Goal: Information Seeking & Learning: Learn about a topic

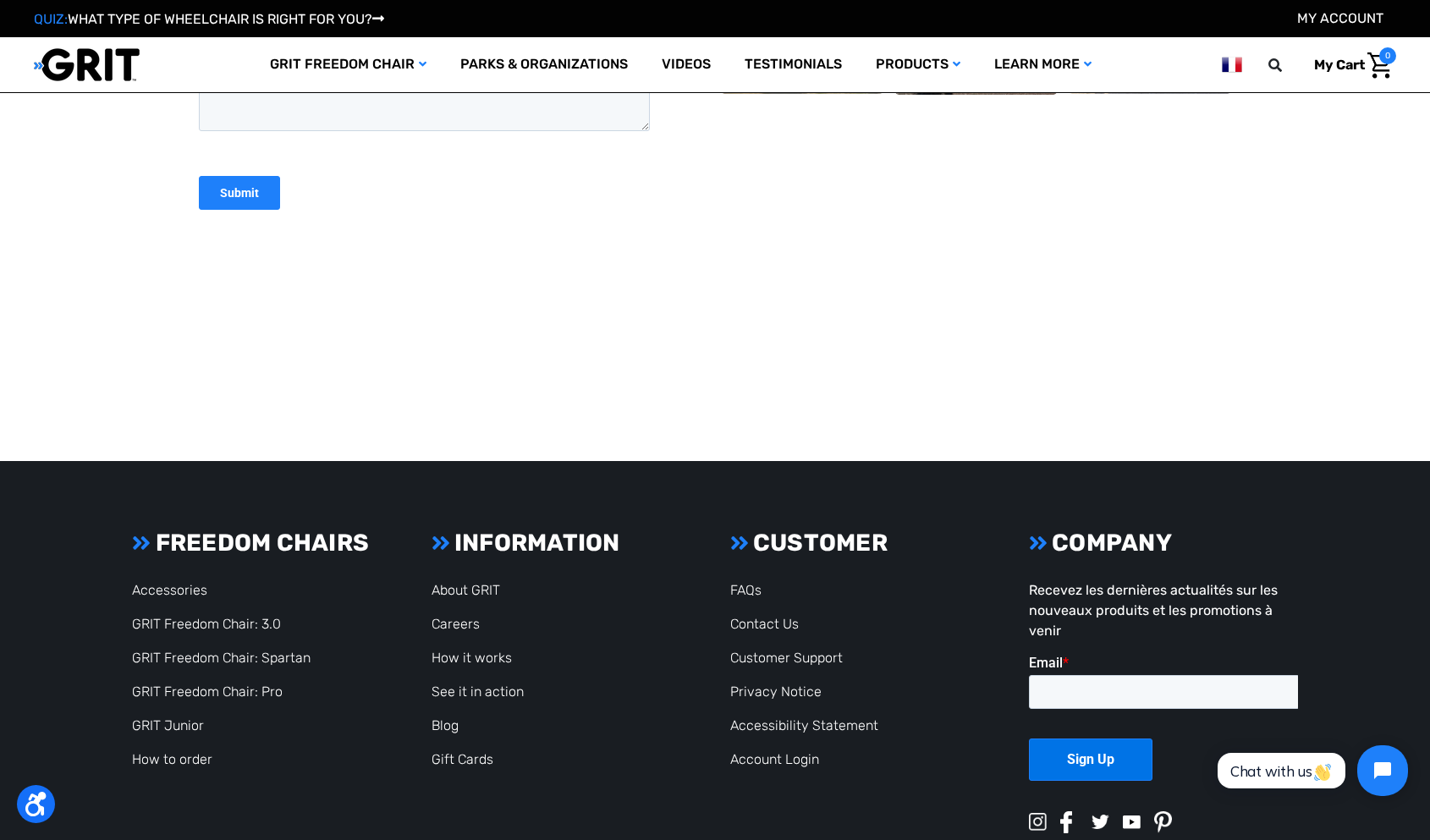
scroll to position [7500, 0]
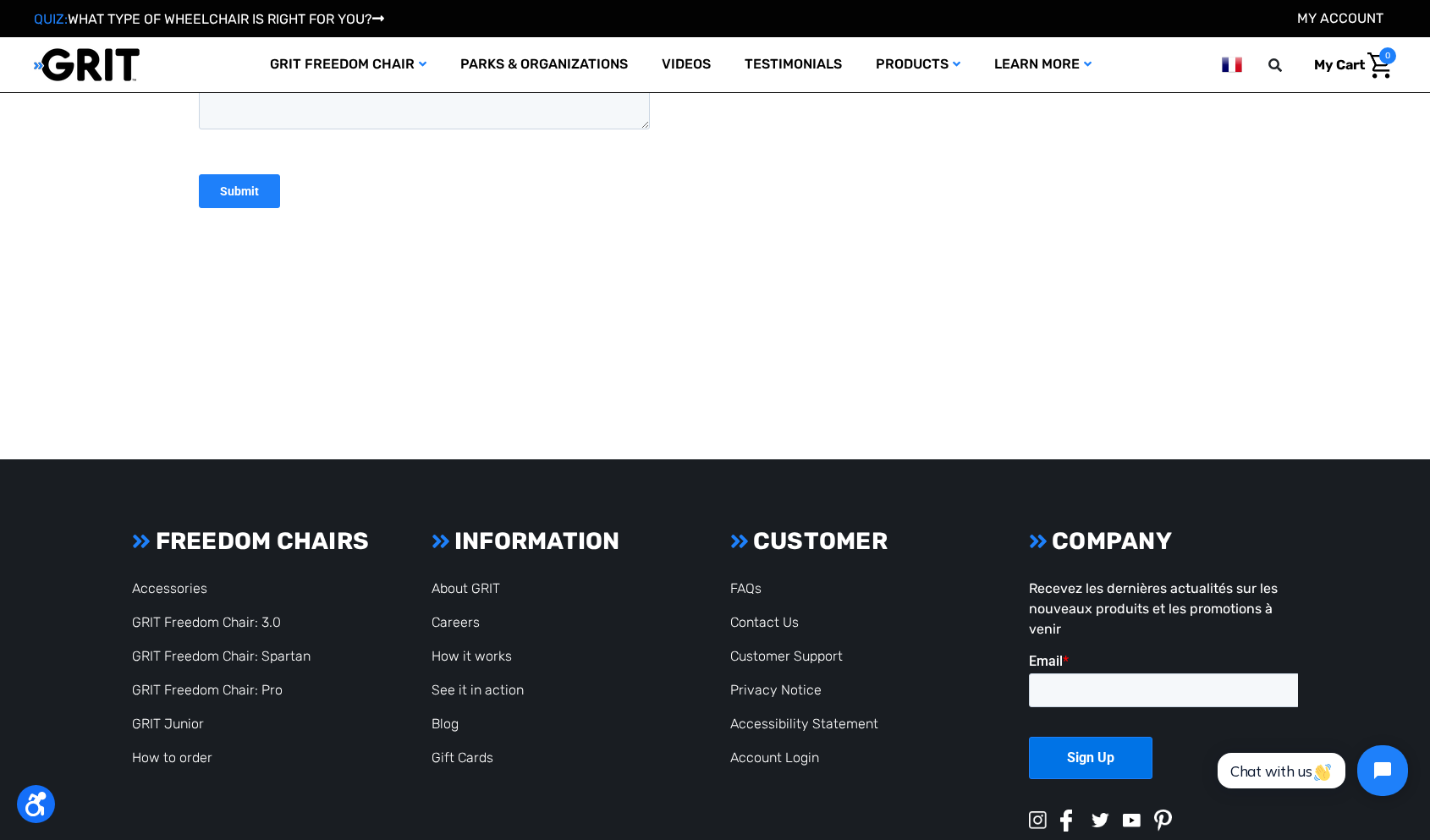
click at [758, 714] on li "Accessibility Statement" at bounding box center [865, 724] width 269 height 20
click at [758, 715] on link "Accessibility Statement" at bounding box center [804, 723] width 148 height 16
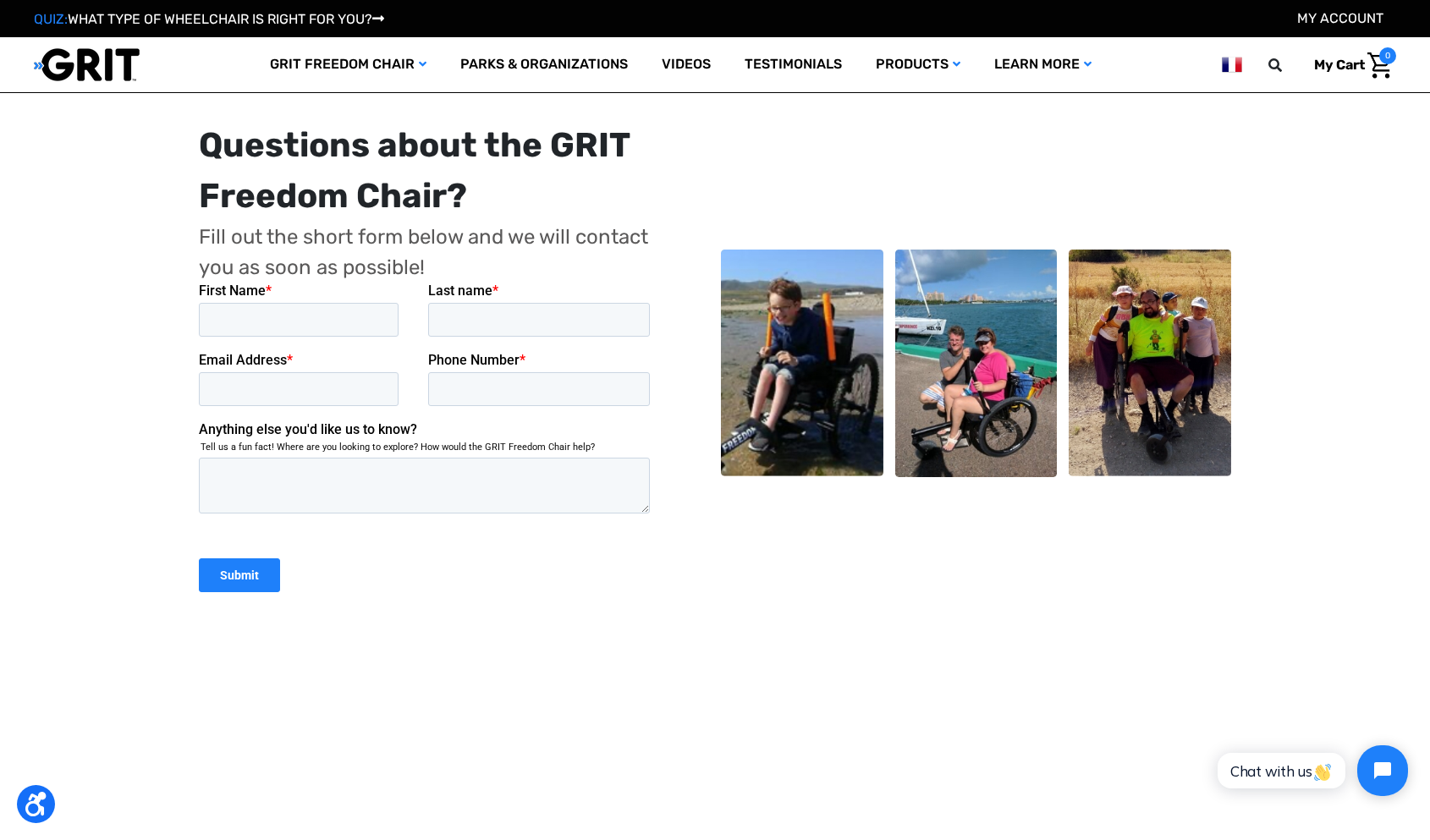
scroll to position [502, 0]
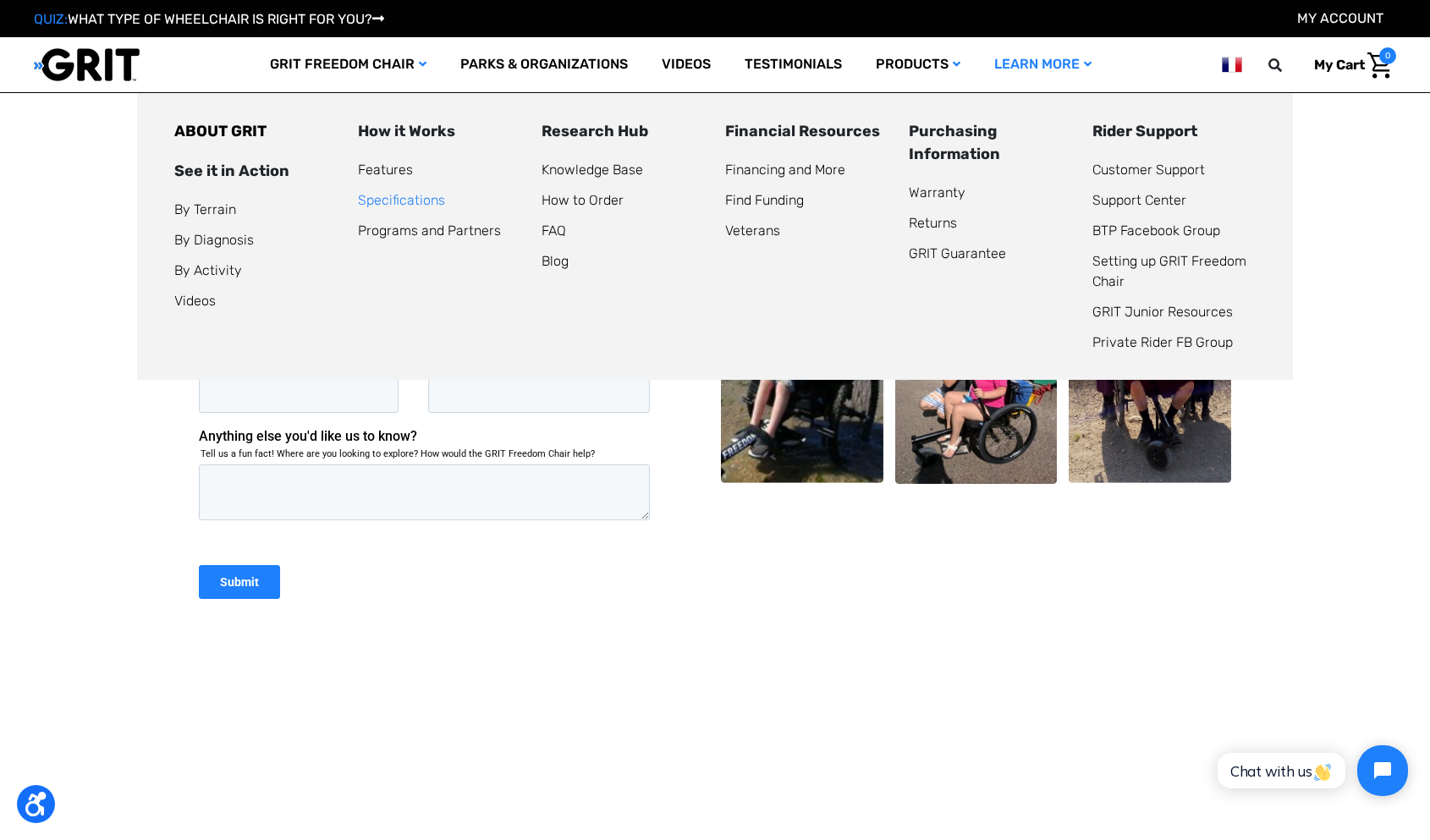
click at [397, 198] on link "Specifications" at bounding box center [402, 199] width 87 height 16
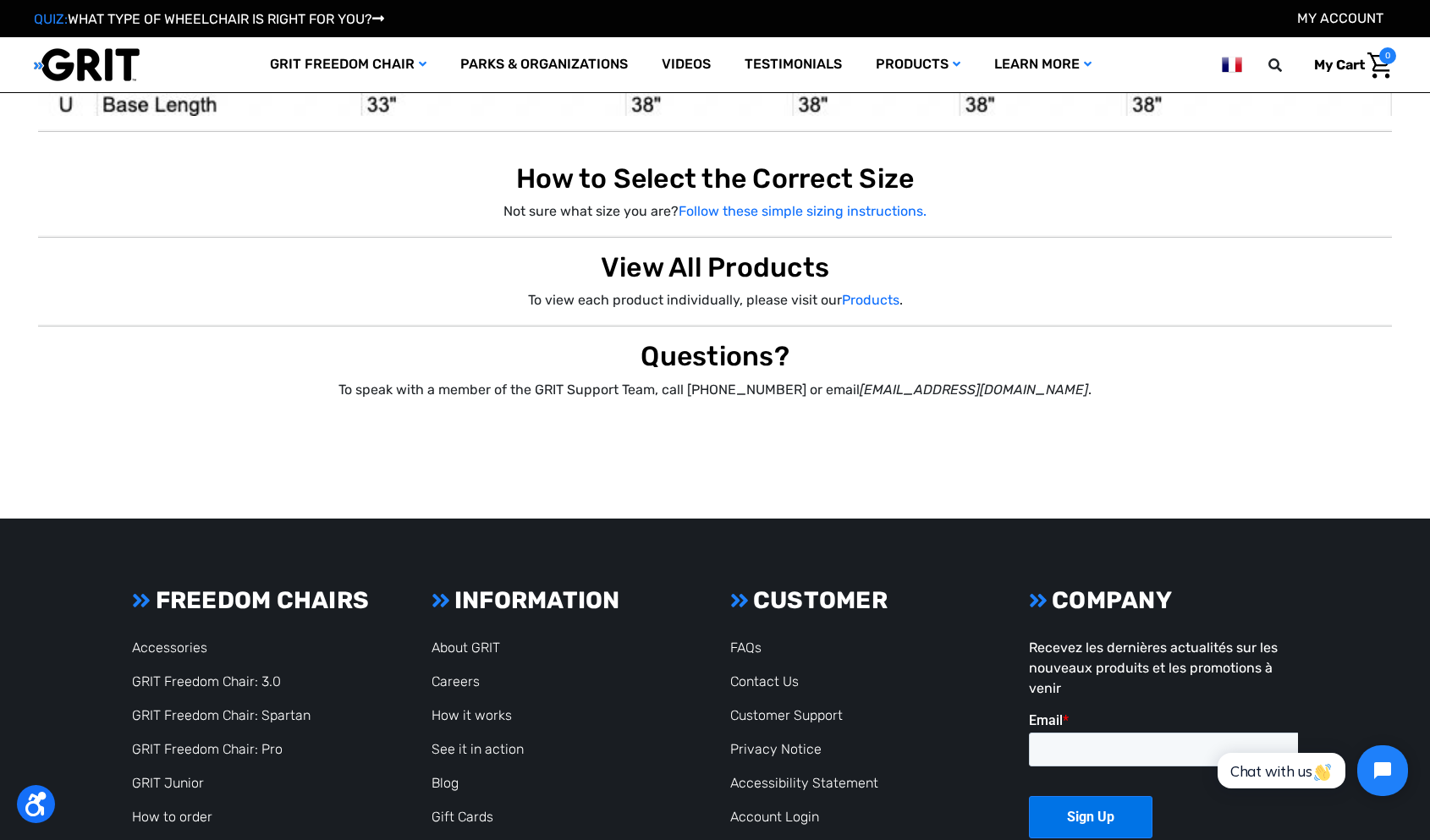
scroll to position [2394, 0]
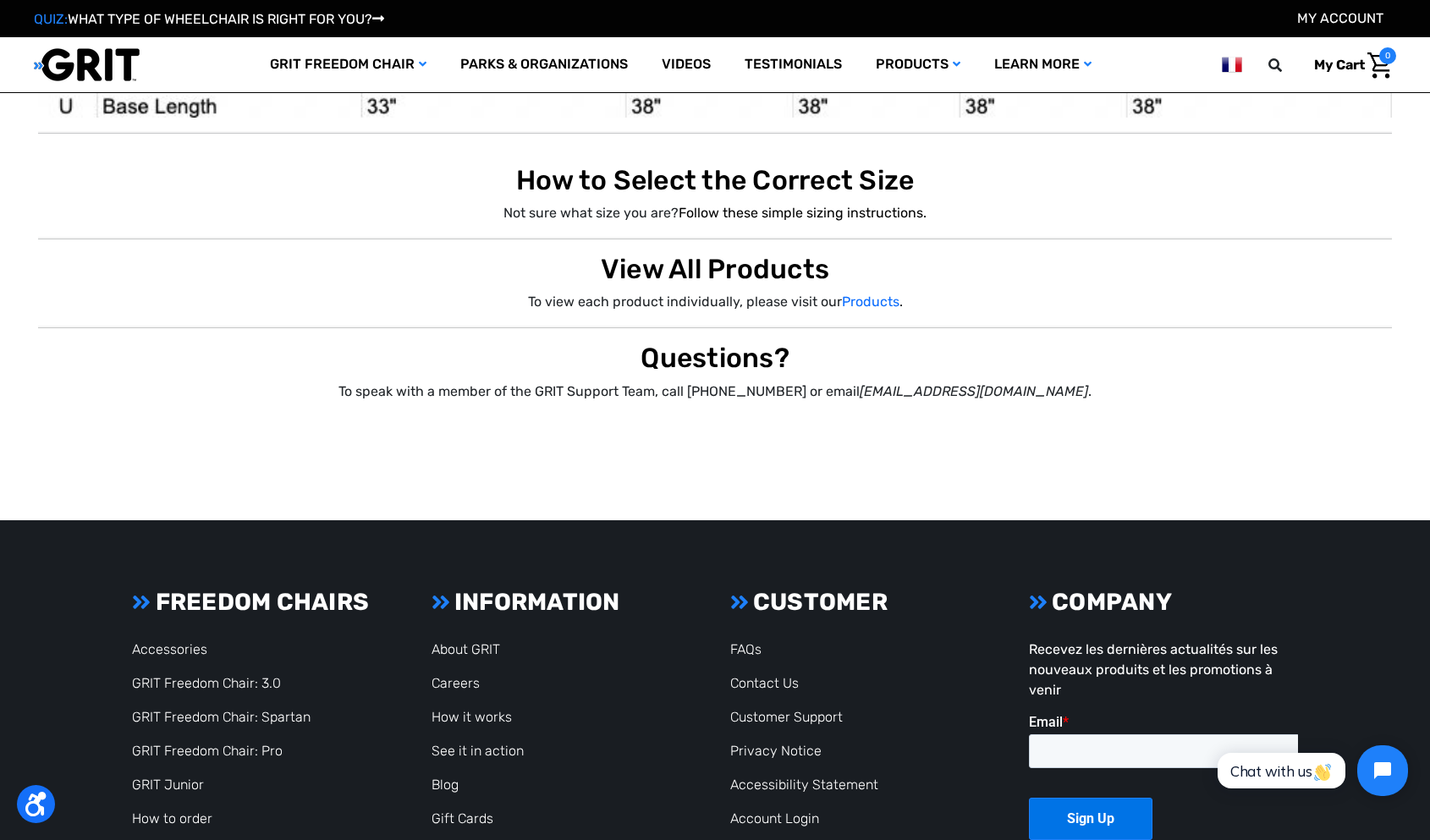
click at [727, 213] on link "Follow these simple sizing instructions." at bounding box center [803, 213] width 248 height 16
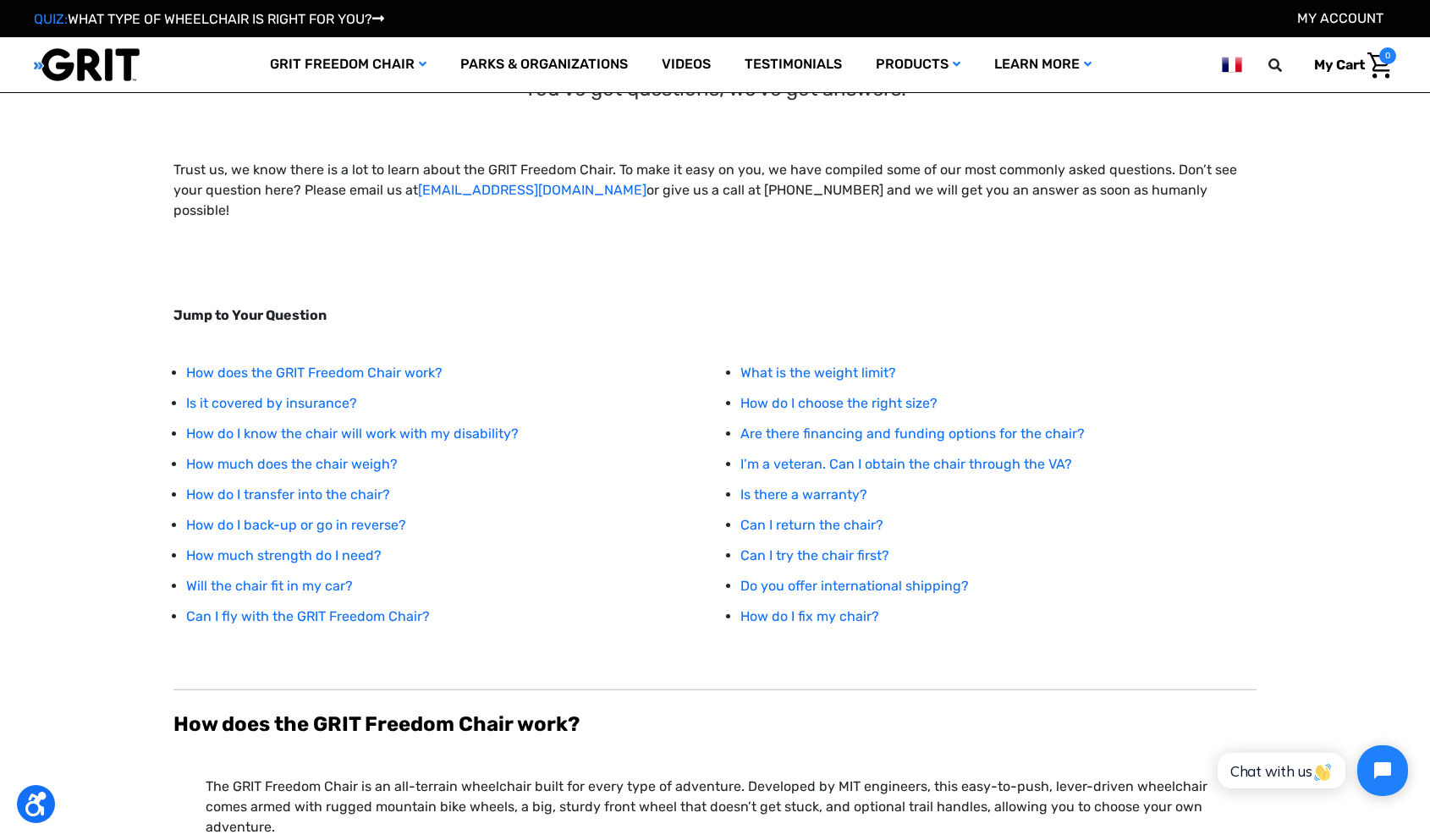
scroll to position [16, 0]
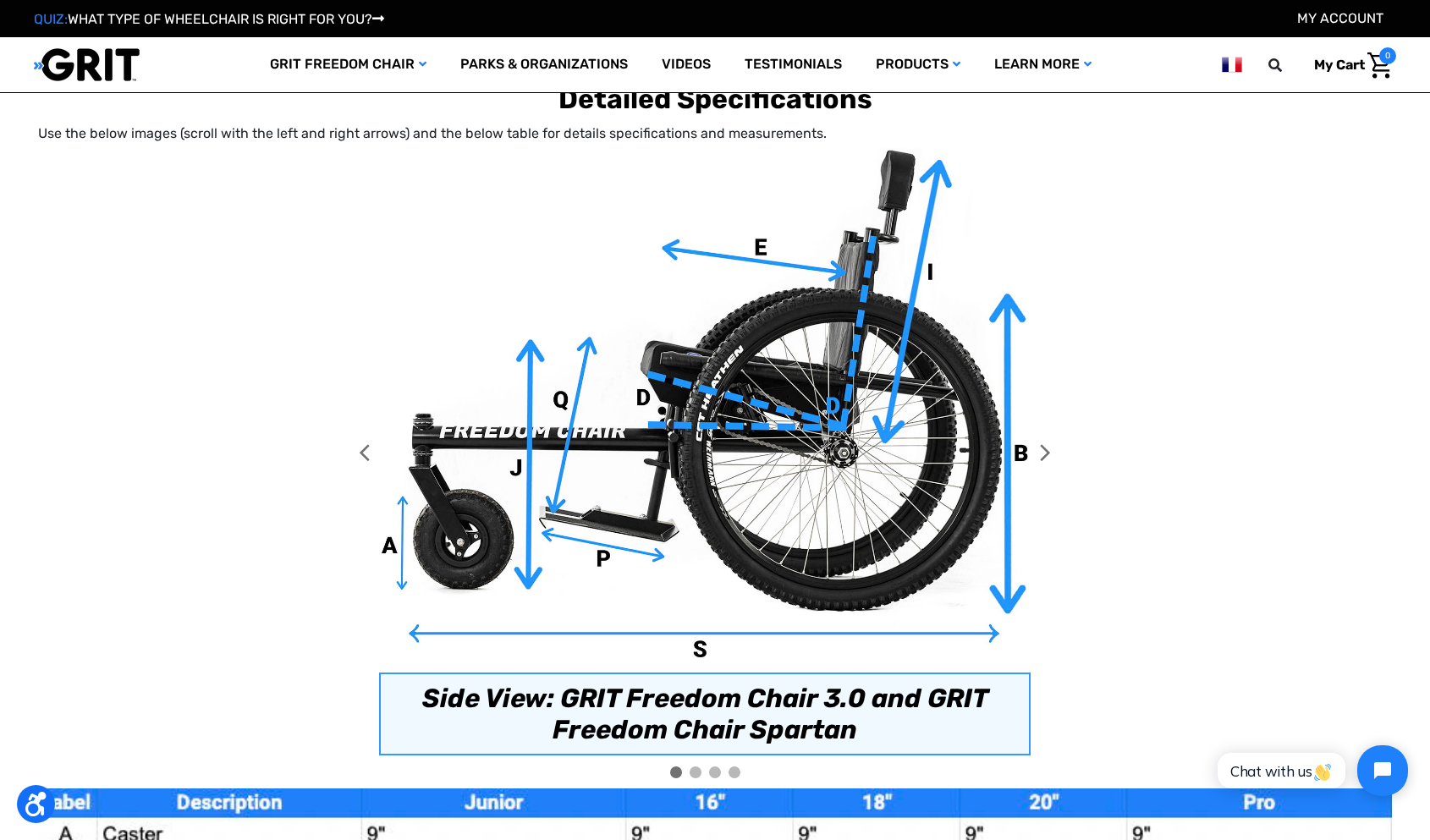
scroll to position [945, 0]
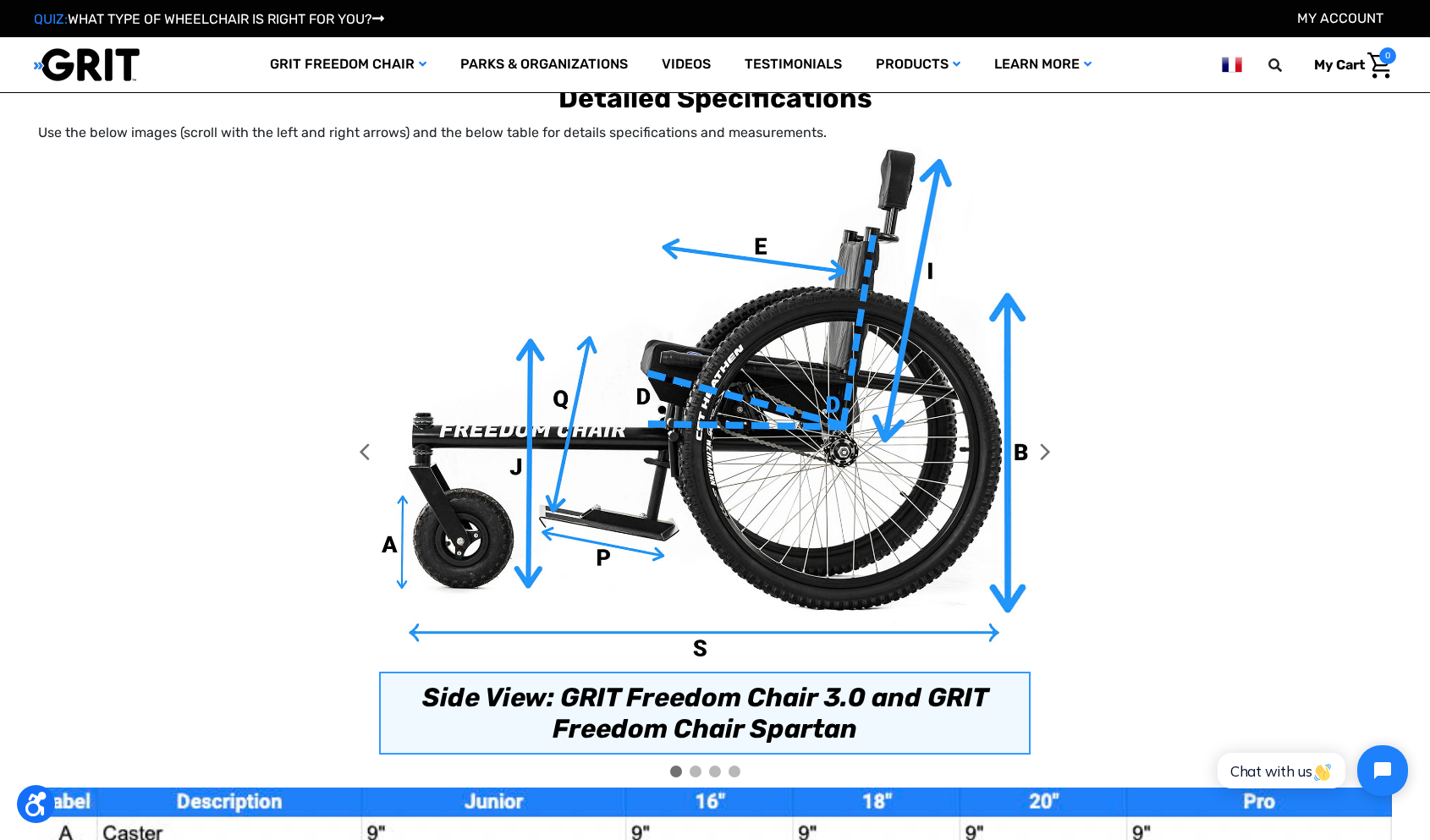
drag, startPoint x: 870, startPoint y: 419, endPoint x: 1067, endPoint y: 500, distance: 213.0
